Goal: Information Seeking & Learning: Learn about a topic

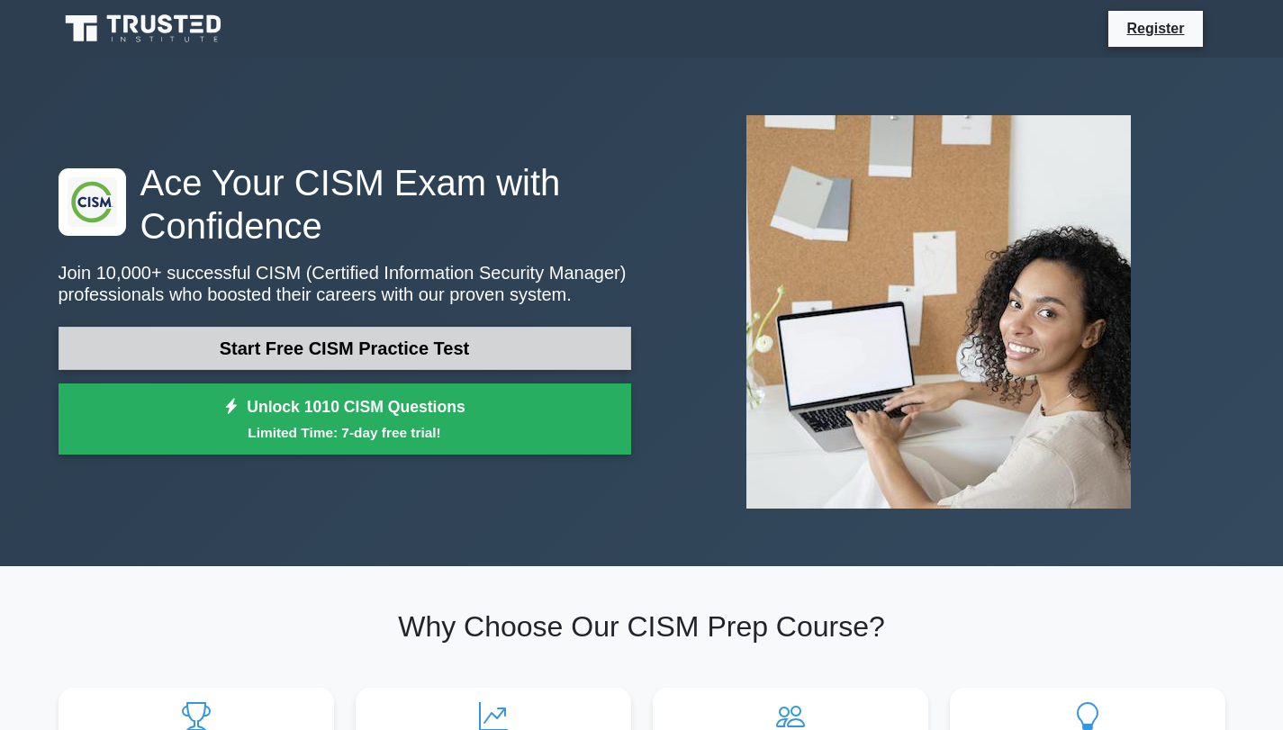
click at [374, 361] on link "Start Free CISM Practice Test" at bounding box center [345, 348] width 573 height 43
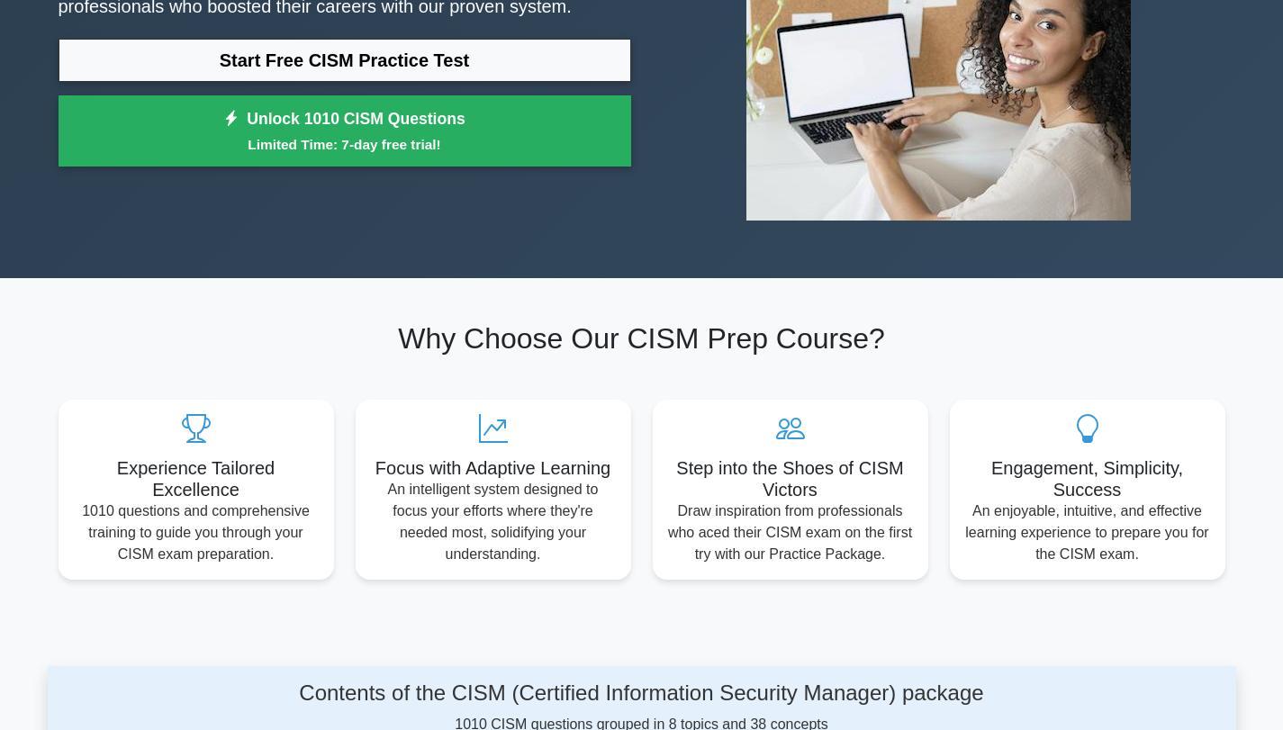
scroll to position [270, 0]
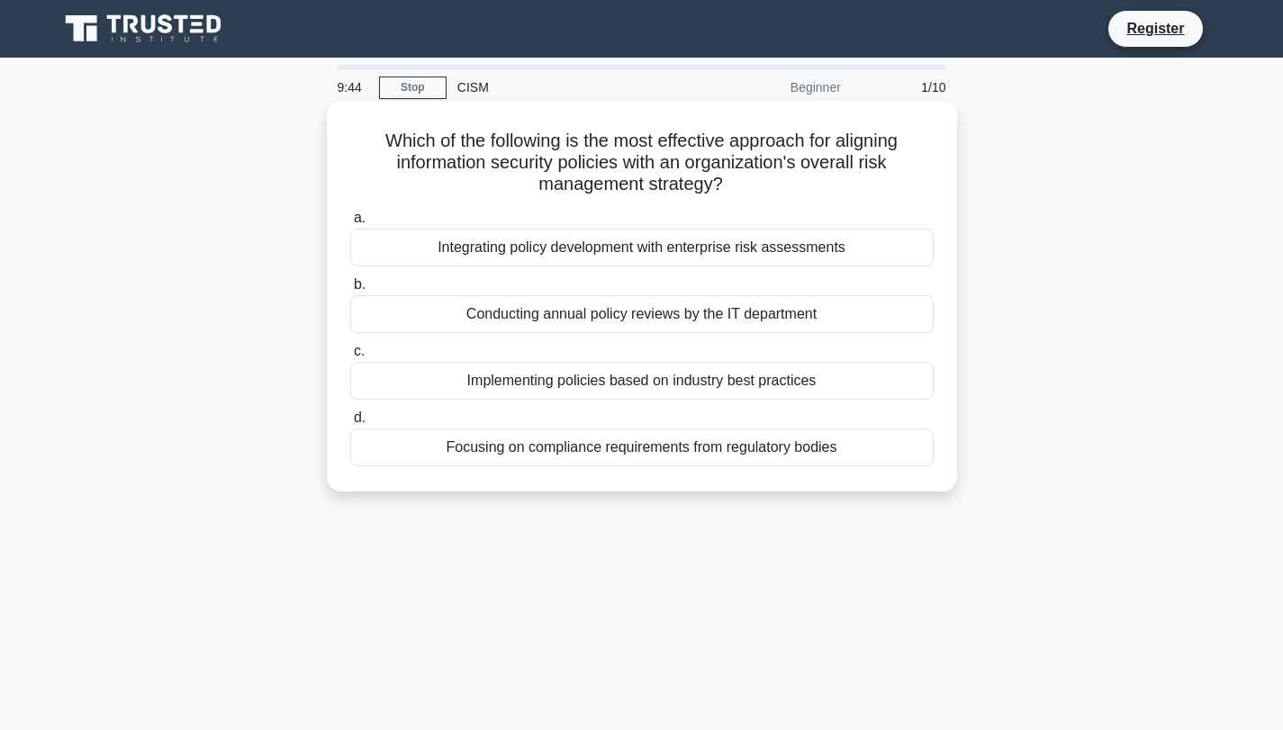
click at [646, 447] on div "Focusing on compliance requirements from regulatory bodies" at bounding box center [641, 448] width 583 height 38
click at [350, 424] on input "d. Focusing on compliance requirements from regulatory bodies" at bounding box center [350, 418] width 0 height 12
